Goal: Transaction & Acquisition: Purchase product/service

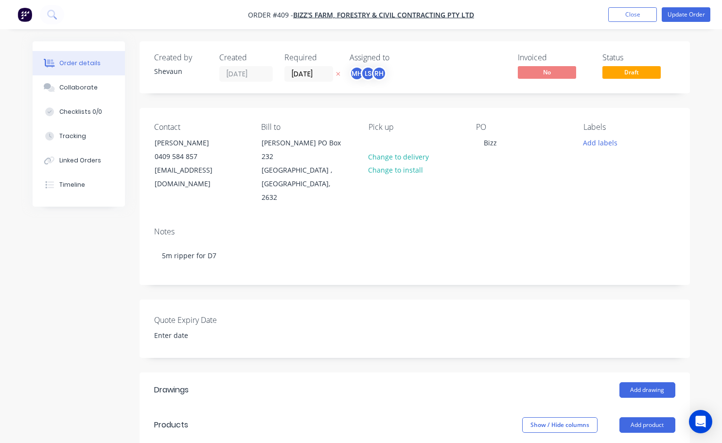
scroll to position [292, 0]
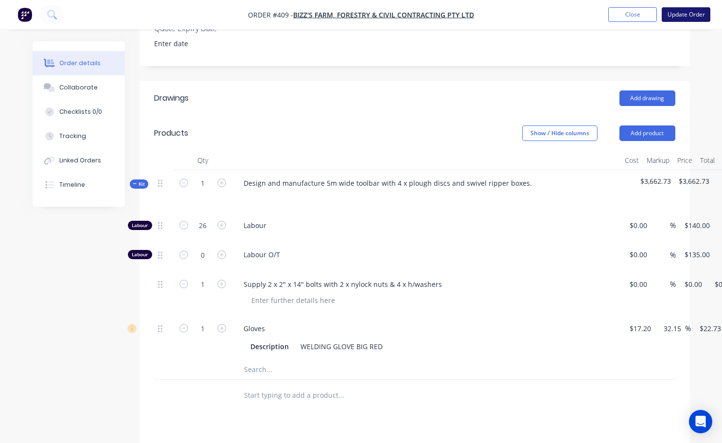
click at [686, 11] on button "Update Order" at bounding box center [686, 14] width 49 height 15
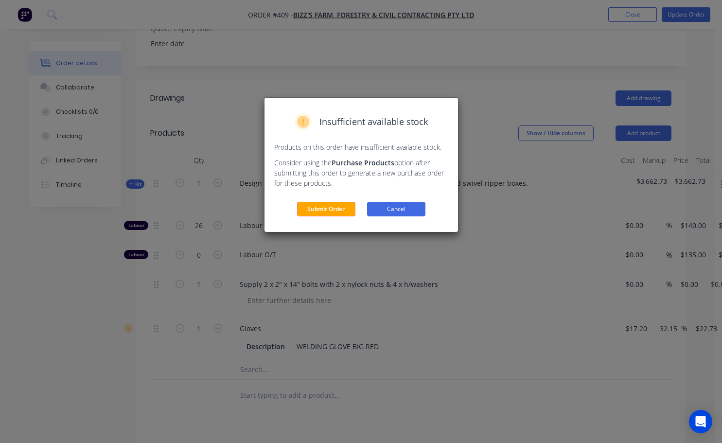
click at [406, 212] on button "Cancel" at bounding box center [396, 209] width 58 height 15
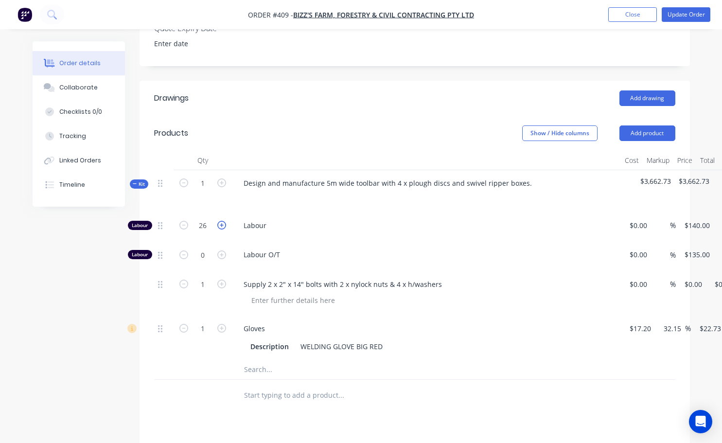
click at [221, 230] on icon "button" at bounding box center [221, 225] width 9 height 9
type input "27"
type input "$3,780.00"
click at [676, 12] on button "Update Order" at bounding box center [686, 14] width 49 height 15
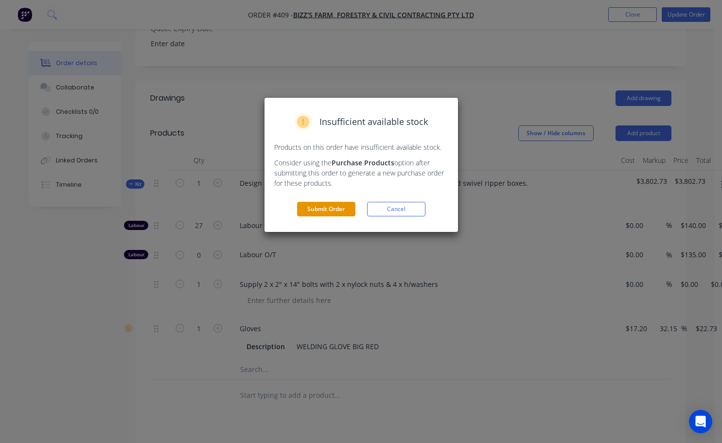
click at [332, 211] on button "Submit Order" at bounding box center [326, 209] width 58 height 15
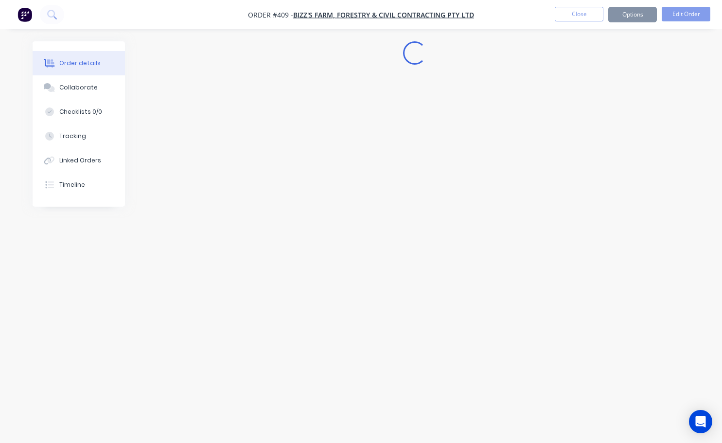
scroll to position [0, 0]
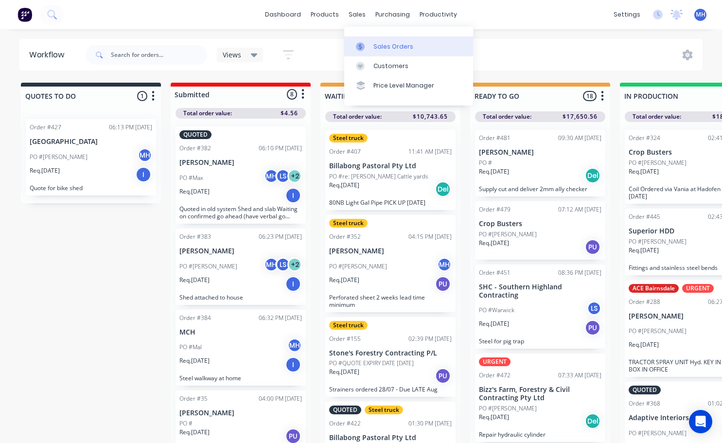
click at [390, 52] on link "Sales Orders" at bounding box center [408, 45] width 129 height 19
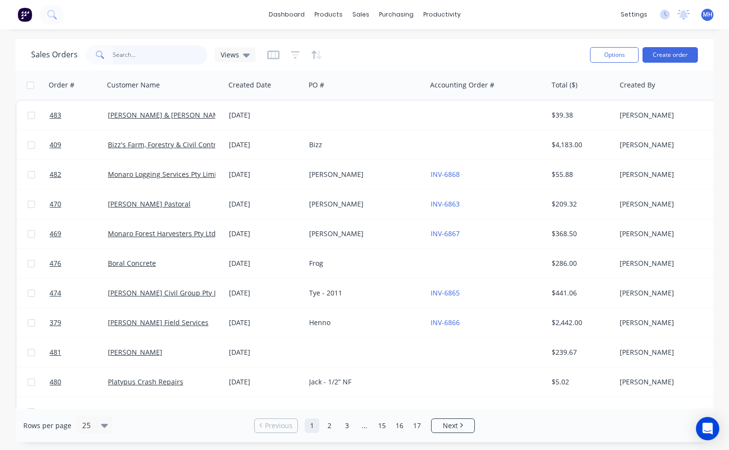
click at [129, 54] on input "text" at bounding box center [160, 54] width 95 height 19
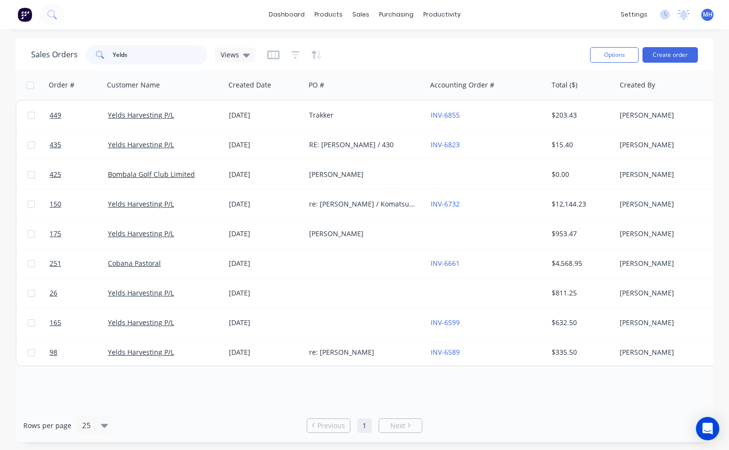
type input "Yelds"
click at [235, 14] on div "dashboard products sales purchasing productivity dashboard products Product Cat…" at bounding box center [364, 14] width 729 height 29
click at [683, 56] on button "Create order" at bounding box center [670, 55] width 55 height 16
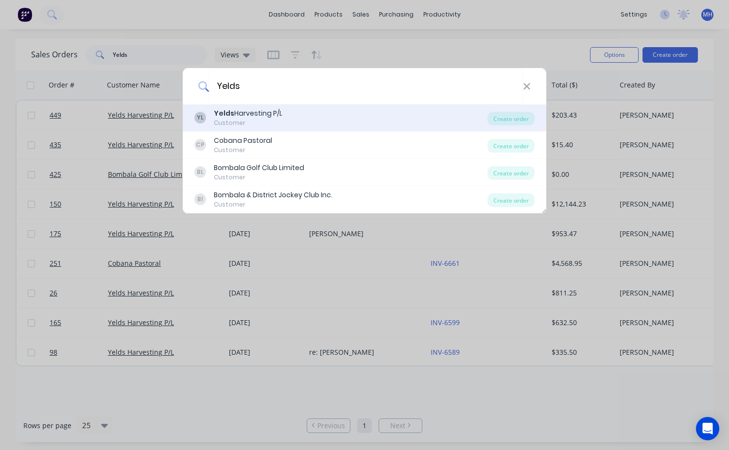
type input "Yelds"
click at [252, 120] on div "Customer" at bounding box center [248, 123] width 69 height 9
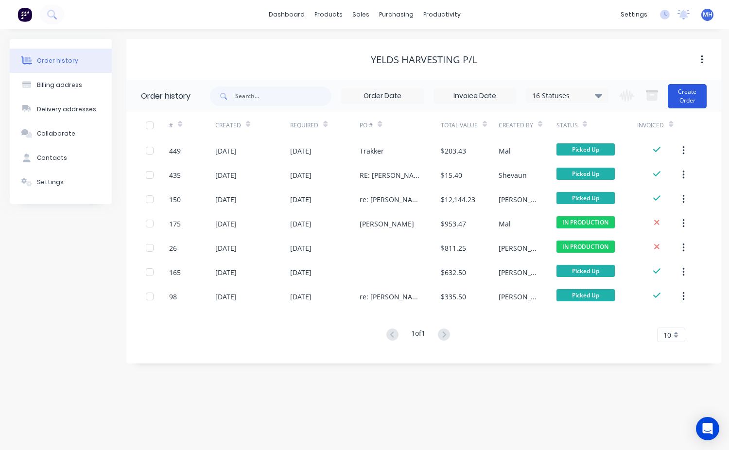
click at [684, 98] on button "Create Order" at bounding box center [687, 96] width 39 height 24
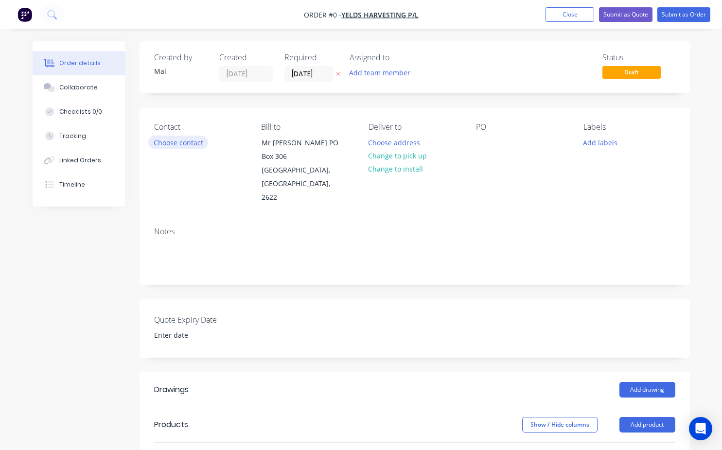
click at [193, 142] on button "Choose contact" at bounding box center [178, 142] width 60 height 13
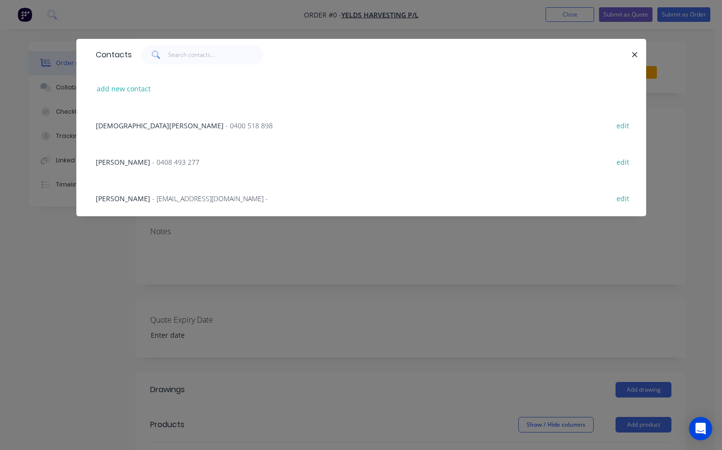
click at [152, 200] on span "- [EMAIL_ADDRESS][DOMAIN_NAME] -" at bounding box center [210, 198] width 116 height 9
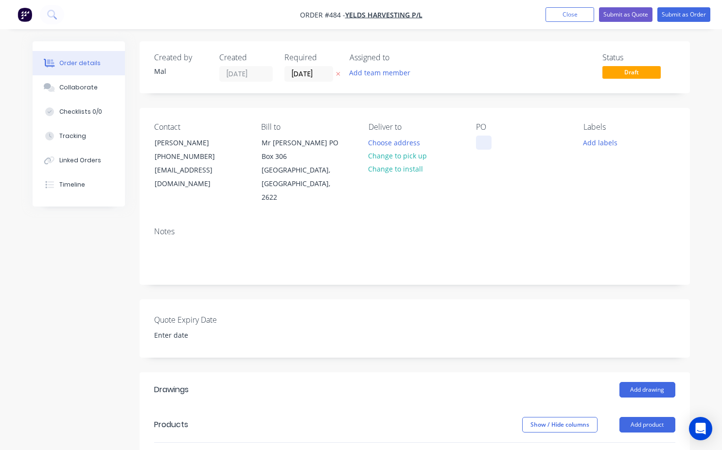
drag, startPoint x: 482, startPoint y: 147, endPoint x: 476, endPoint y: 176, distance: 29.9
click at [481, 149] on div at bounding box center [484, 143] width 16 height 14
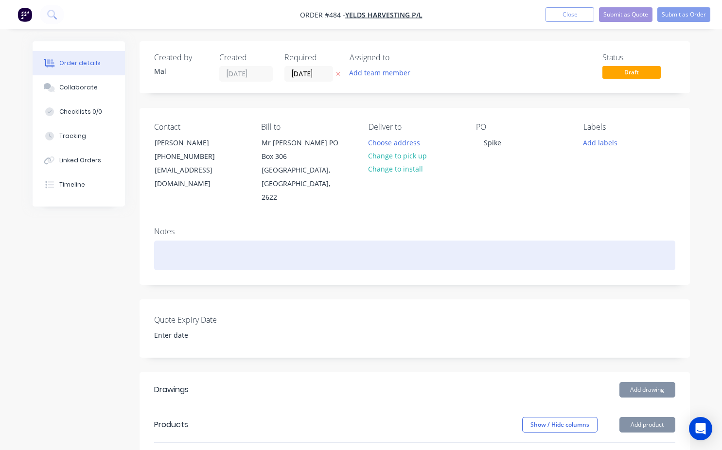
click at [166, 241] on div at bounding box center [414, 256] width 521 height 30
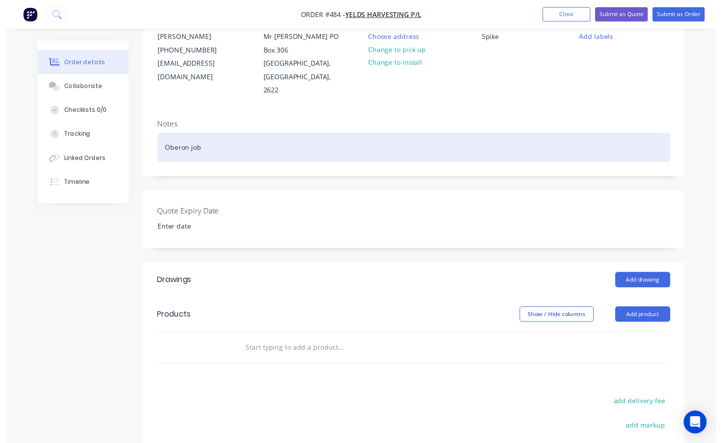
scroll to position [194, 0]
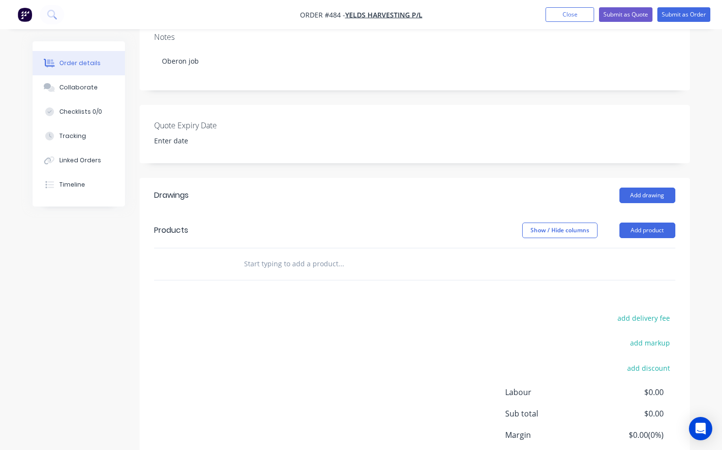
click at [245, 254] on input "text" at bounding box center [341, 263] width 194 height 19
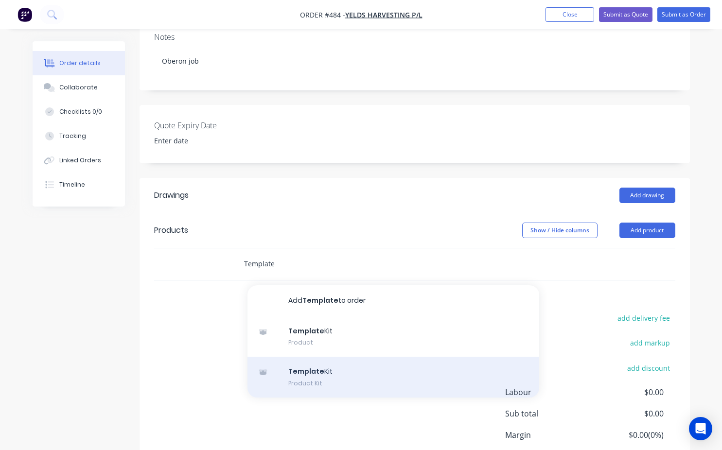
type input "Template"
click at [314, 357] on div "Template Kit Product Kit" at bounding box center [393, 377] width 292 height 41
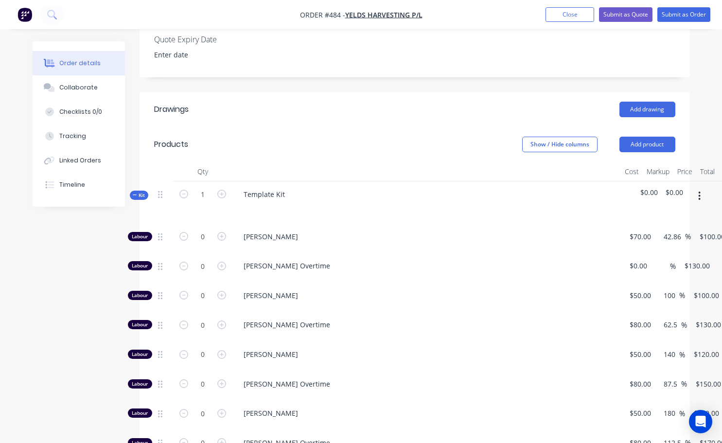
scroll to position [292, 0]
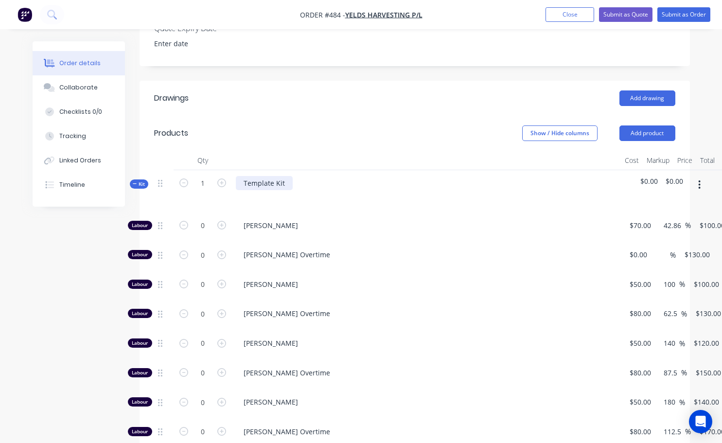
click at [282, 176] on div "Template Kit" at bounding box center [264, 183] width 57 height 14
click at [331, 176] on div "Travel to [GEOGRAPHIC_DATA], cut off amd replace" at bounding box center [326, 183] width 180 height 14
click at [363, 176] on div "Travel to [GEOGRAPHIC_DATA], cut off and replace" at bounding box center [325, 183] width 178 height 14
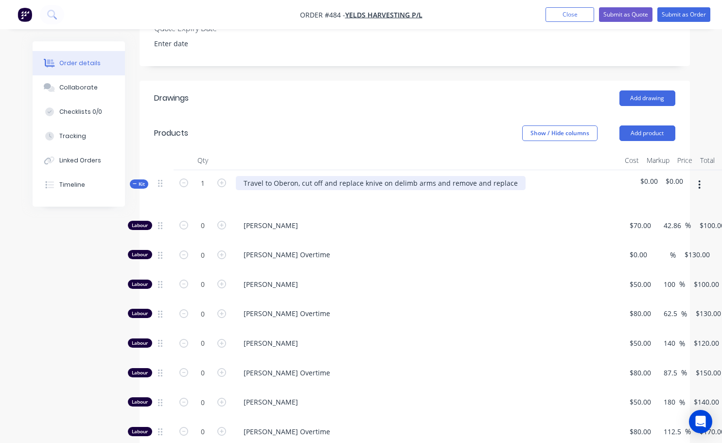
click at [378, 176] on div "Travel to Oberon, cut off and replace knive on delimb arms and remove and repla…" at bounding box center [381, 183] width 290 height 14
click at [389, 181] on div "Travel to Oberon, cut off and replace knives on delimb arms and remove and repl…" at bounding box center [426, 191] width 389 height 42
click at [514, 176] on div "Travel to Oberon, cut off and replace knives on delimb arms and remove and repl…" at bounding box center [382, 183] width 293 height 14
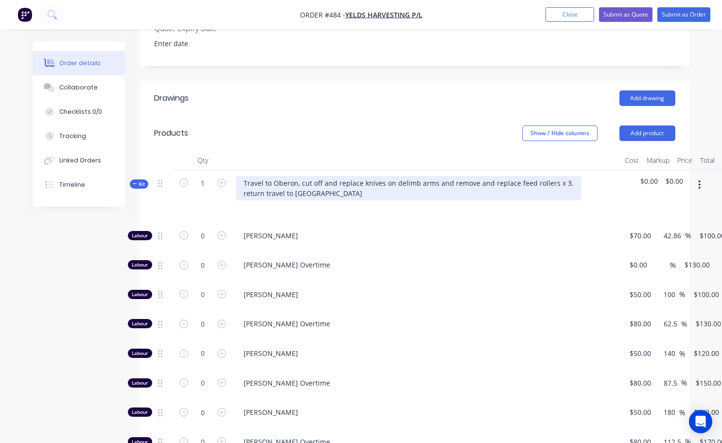
click at [562, 176] on div "Travel to Oberon, cut off and replace knives on delimb arms and remove and repl…" at bounding box center [409, 188] width 346 height 24
click at [324, 176] on div "Travel to [GEOGRAPHIC_DATA], cut off and replace knives on delimb arms and remo…" at bounding box center [408, 188] width 344 height 24
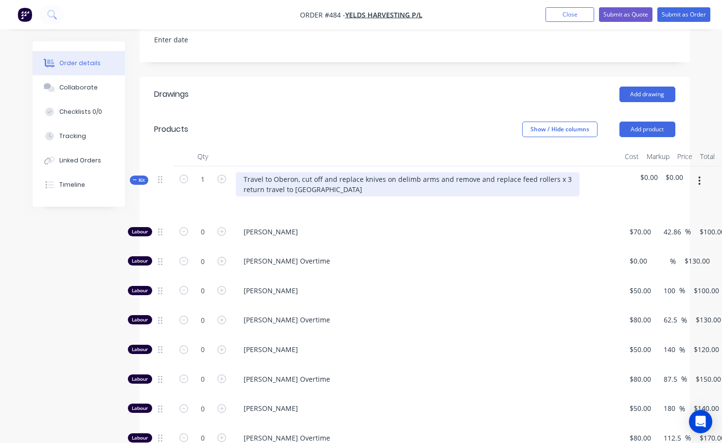
scroll to position [194, 0]
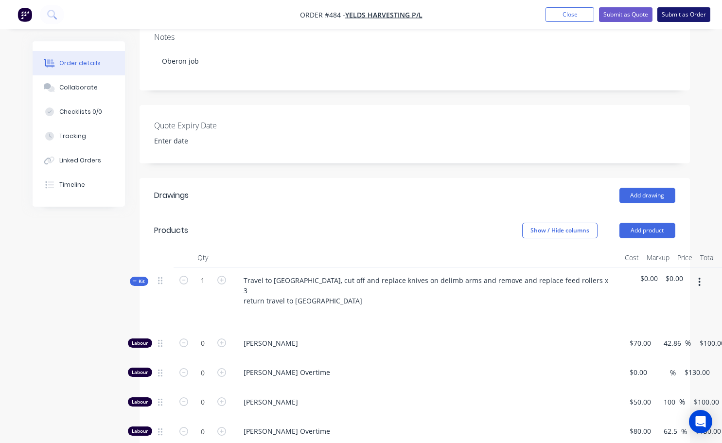
click at [690, 14] on button "Submit as Order" at bounding box center [683, 14] width 53 height 15
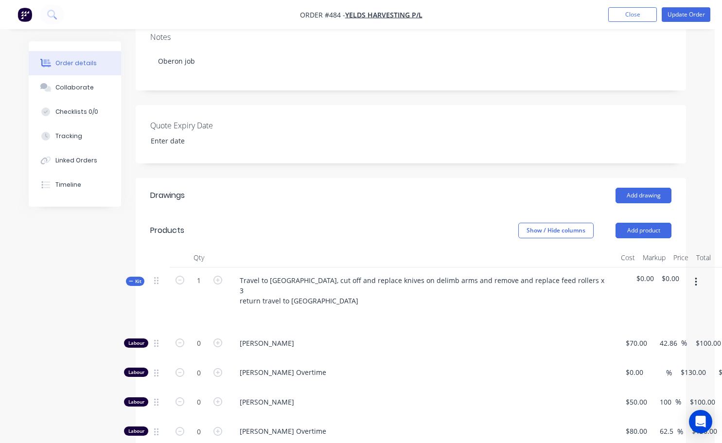
scroll to position [0, 0]
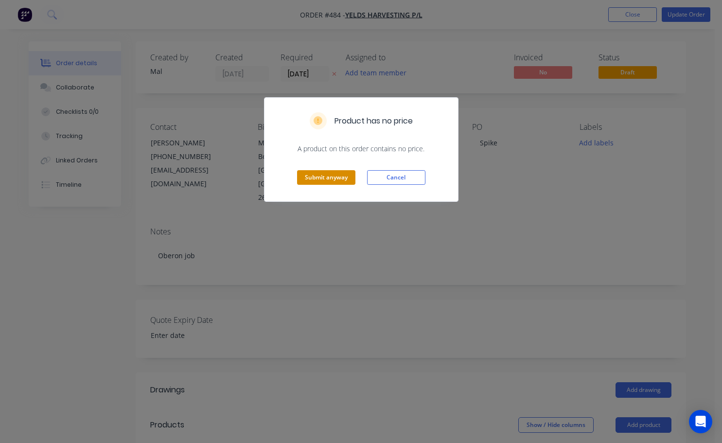
click at [322, 177] on button "Submit anyway" at bounding box center [326, 177] width 58 height 15
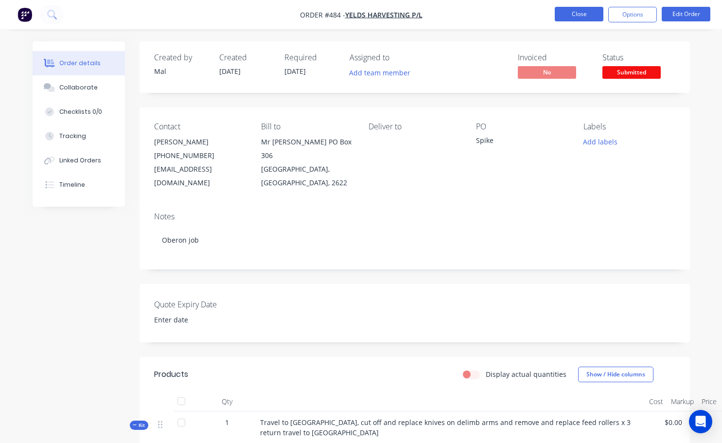
click at [590, 11] on button "Close" at bounding box center [579, 14] width 49 height 15
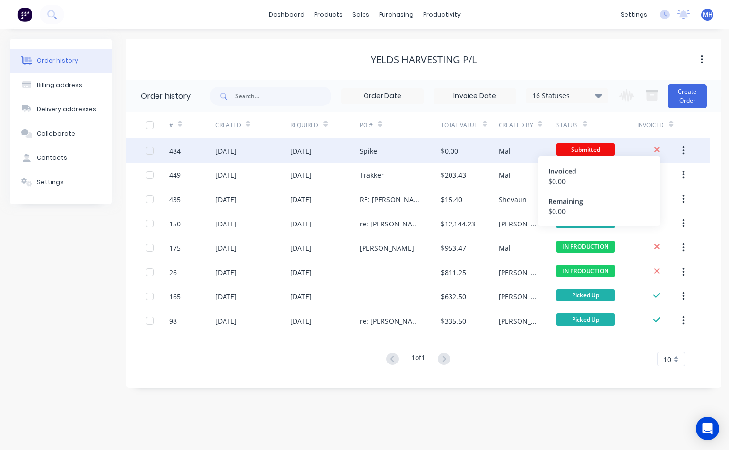
click at [658, 147] on icon at bounding box center [657, 149] width 6 height 9
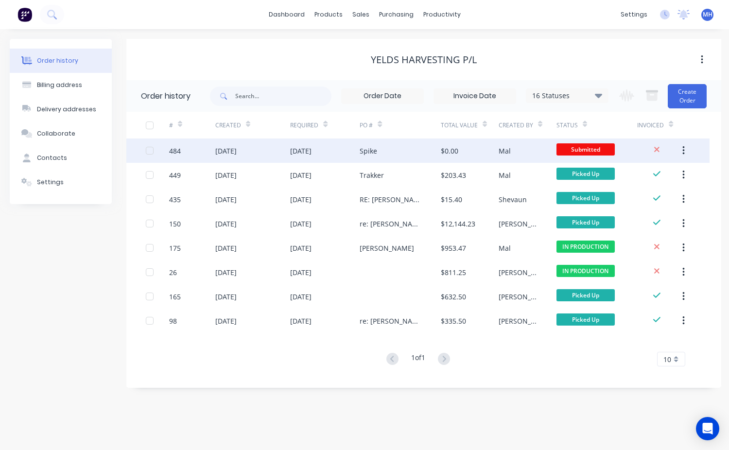
click at [590, 146] on span "Submitted" at bounding box center [586, 149] width 58 height 12
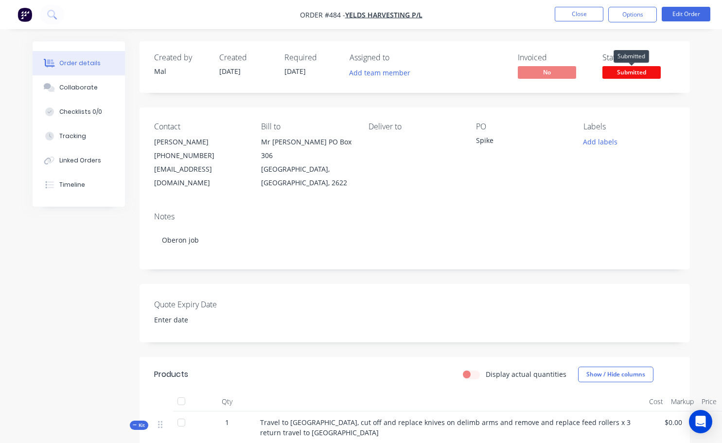
click at [627, 71] on span "Submitted" at bounding box center [631, 72] width 58 height 12
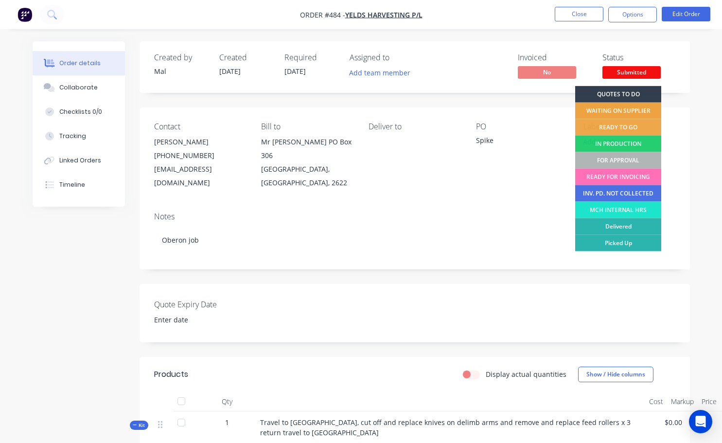
click at [619, 110] on div "WAITING ON SUPPLIER" at bounding box center [618, 111] width 86 height 17
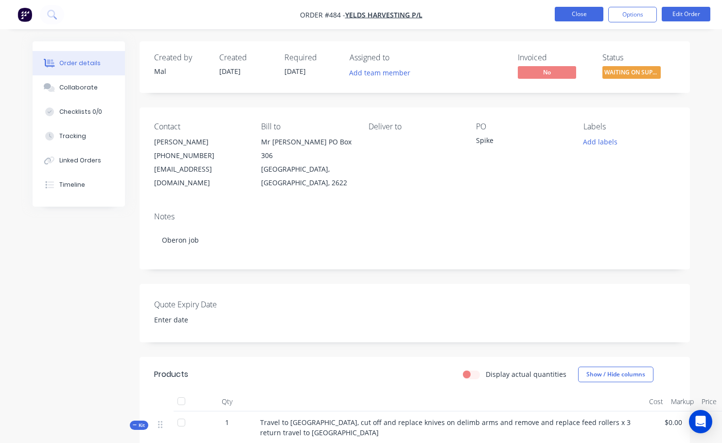
click at [562, 10] on button "Close" at bounding box center [579, 14] width 49 height 15
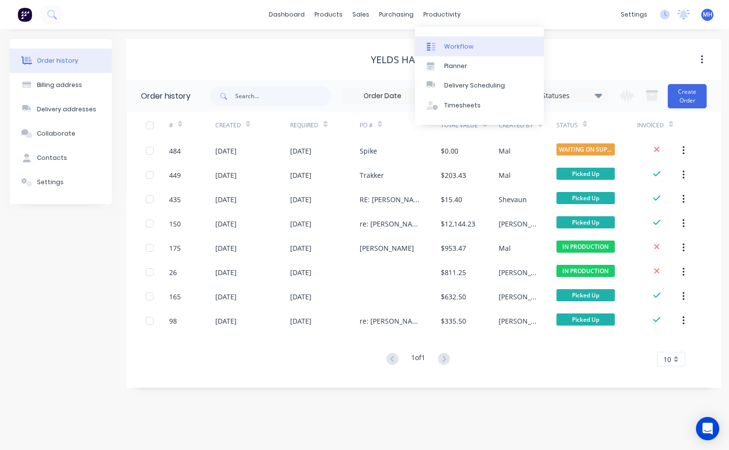
click at [446, 47] on div "Workflow" at bounding box center [458, 46] width 29 height 9
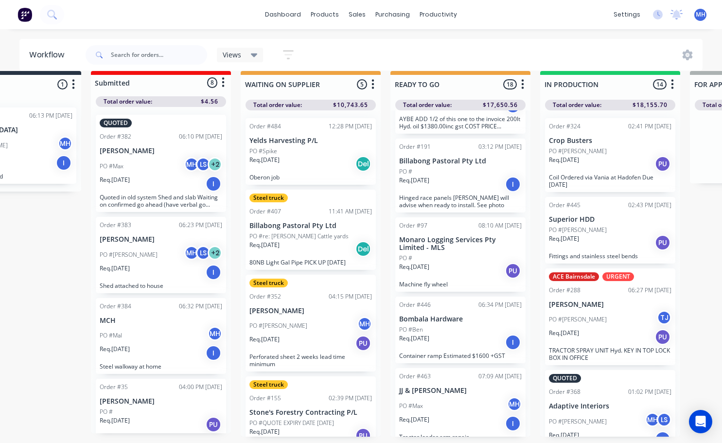
scroll to position [0, 80]
